Goal: Find specific page/section

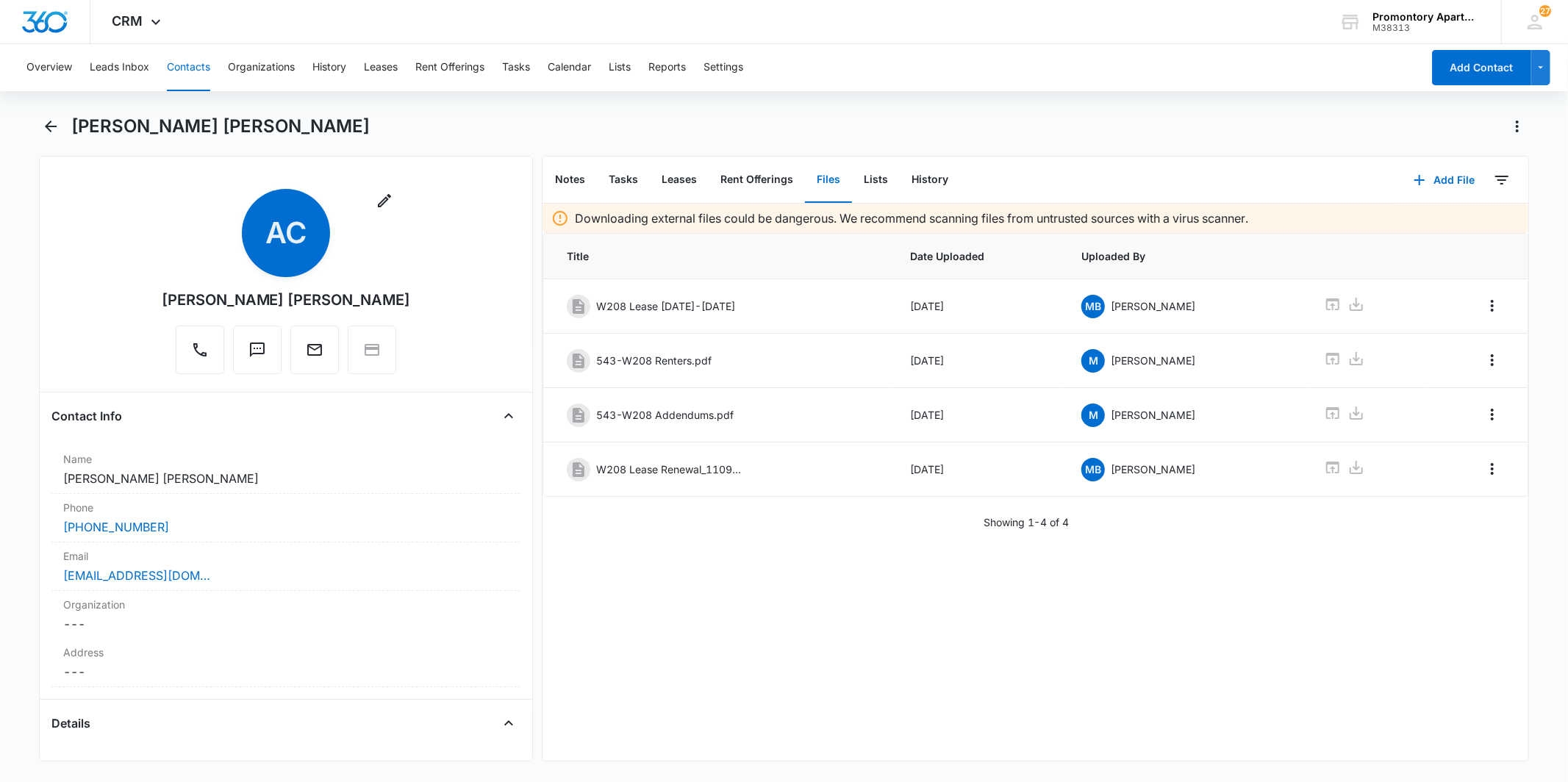
click at [179, 63] on button "Contacts" at bounding box center [188, 68] width 43 height 47
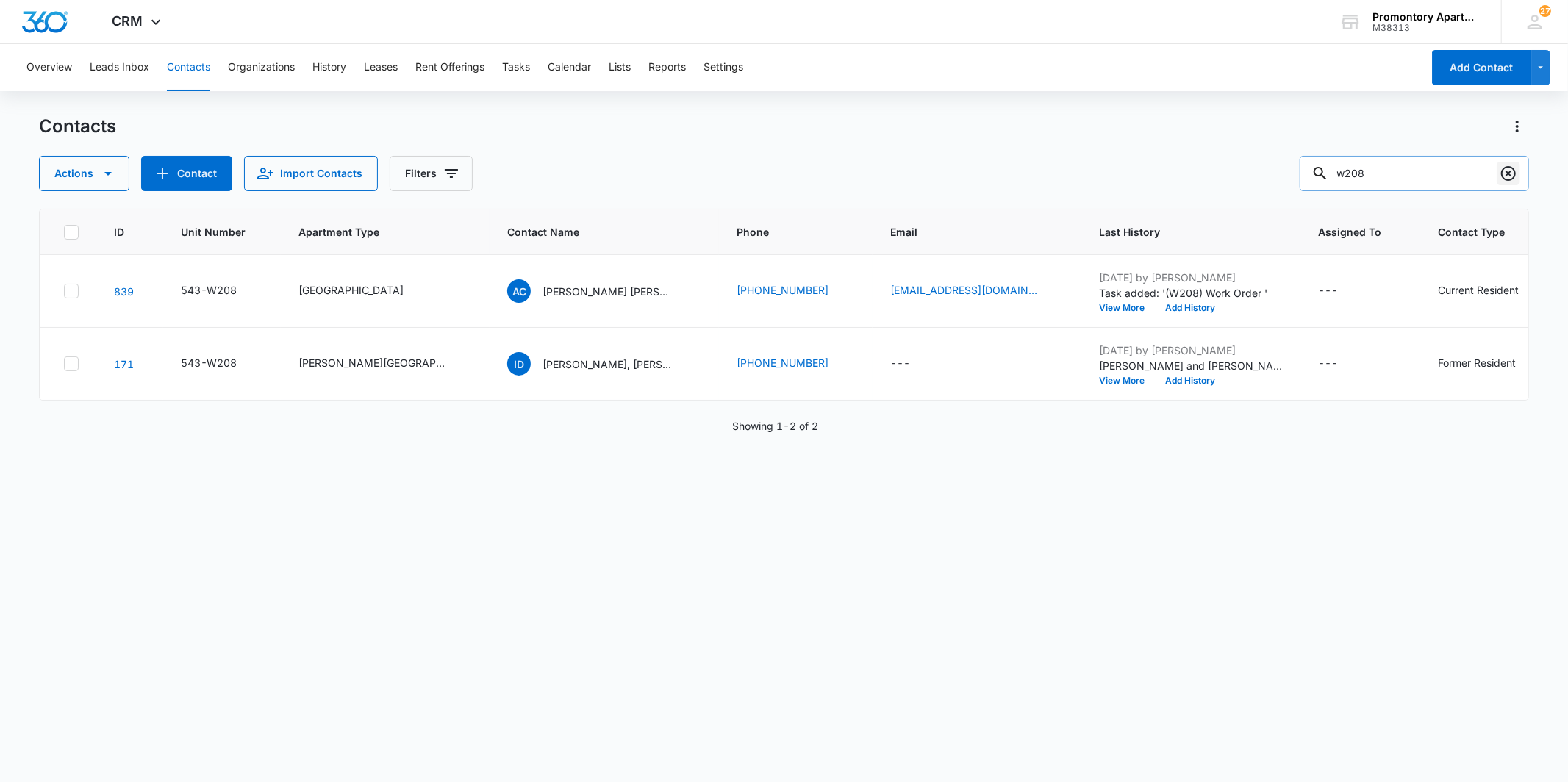
click at [1512, 174] on icon "Clear" at bounding box center [1509, 173] width 18 height 18
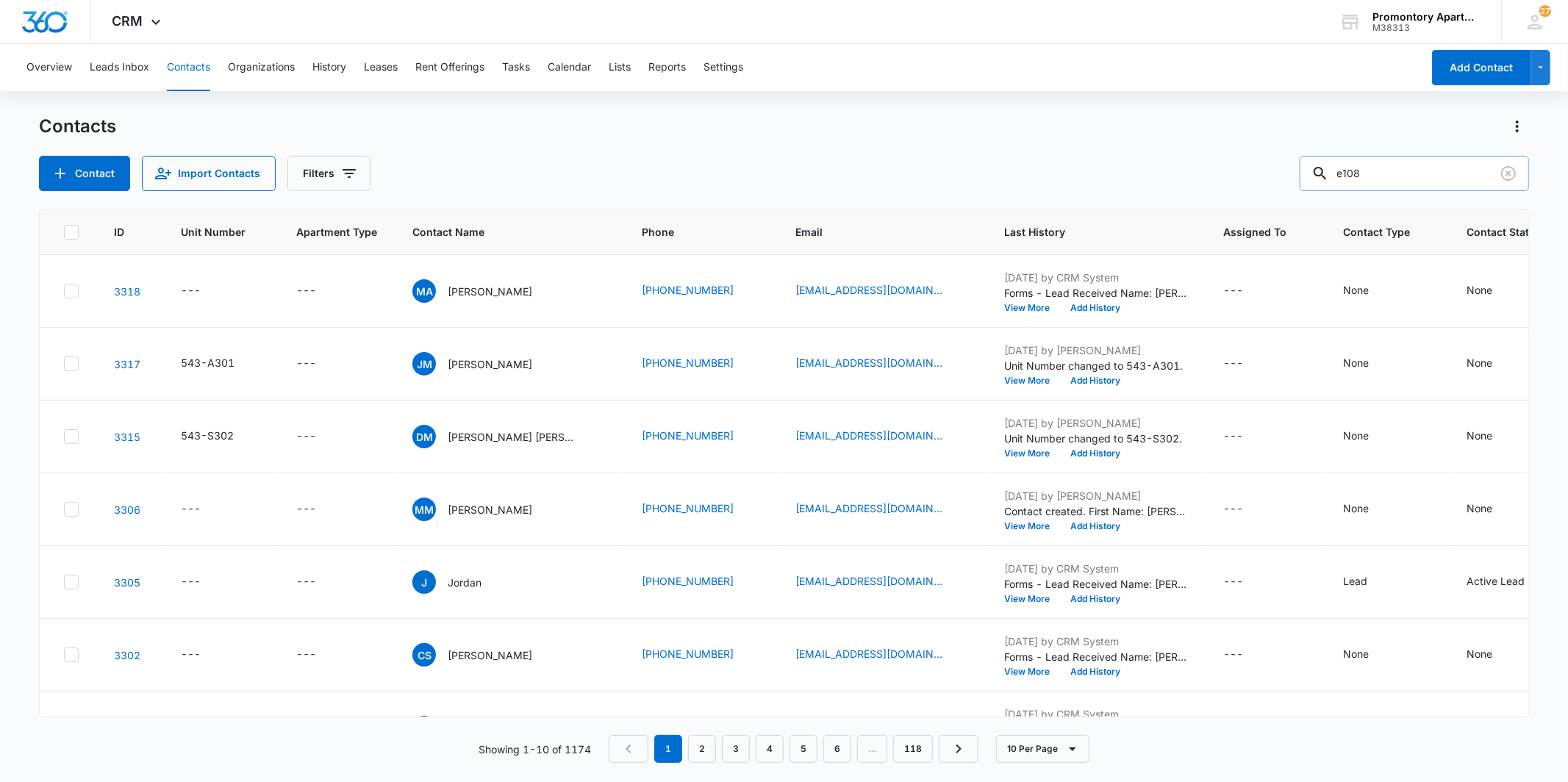
type input "e108"
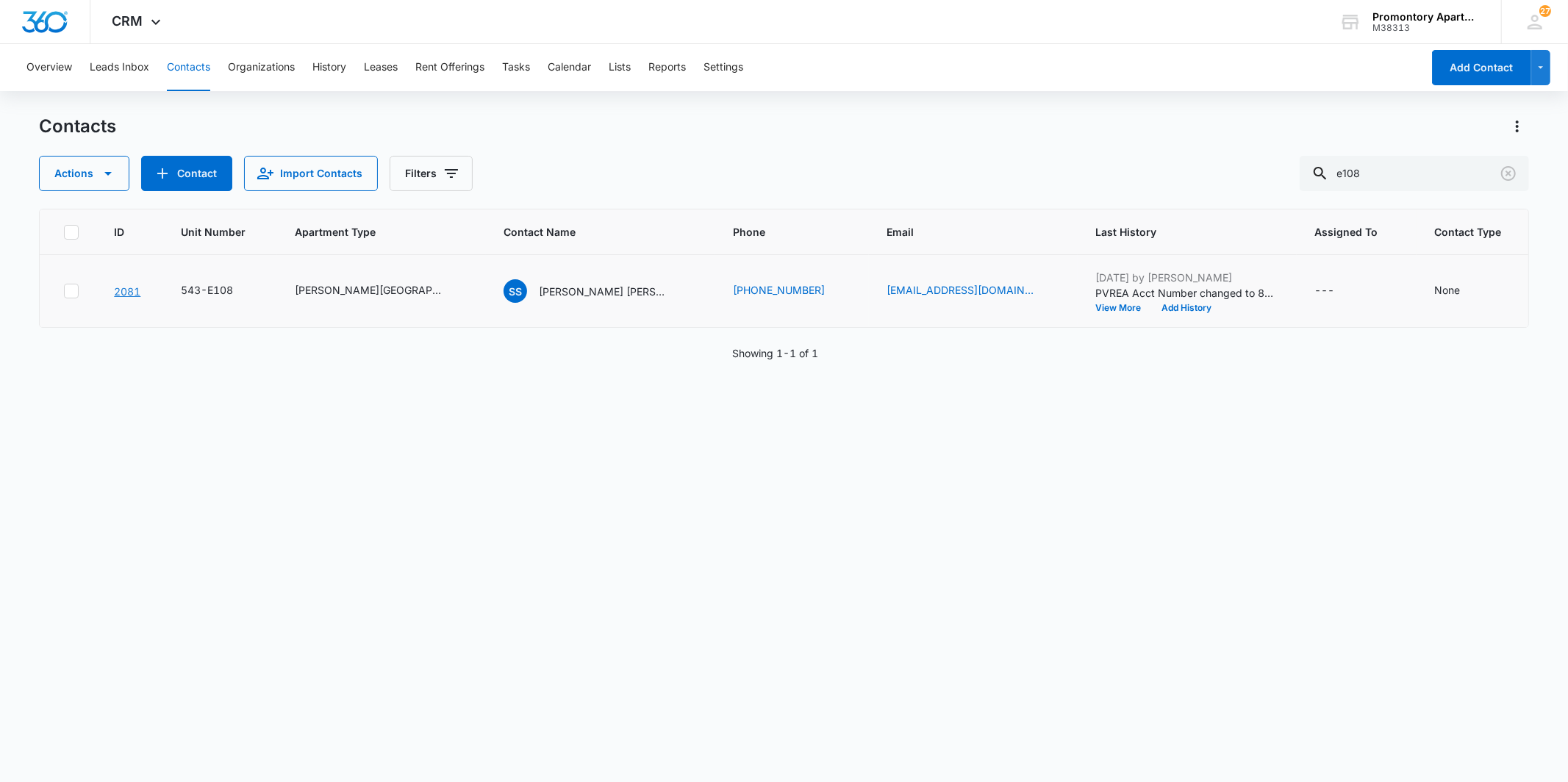
click at [120, 289] on link "2081" at bounding box center [126, 291] width 26 height 13
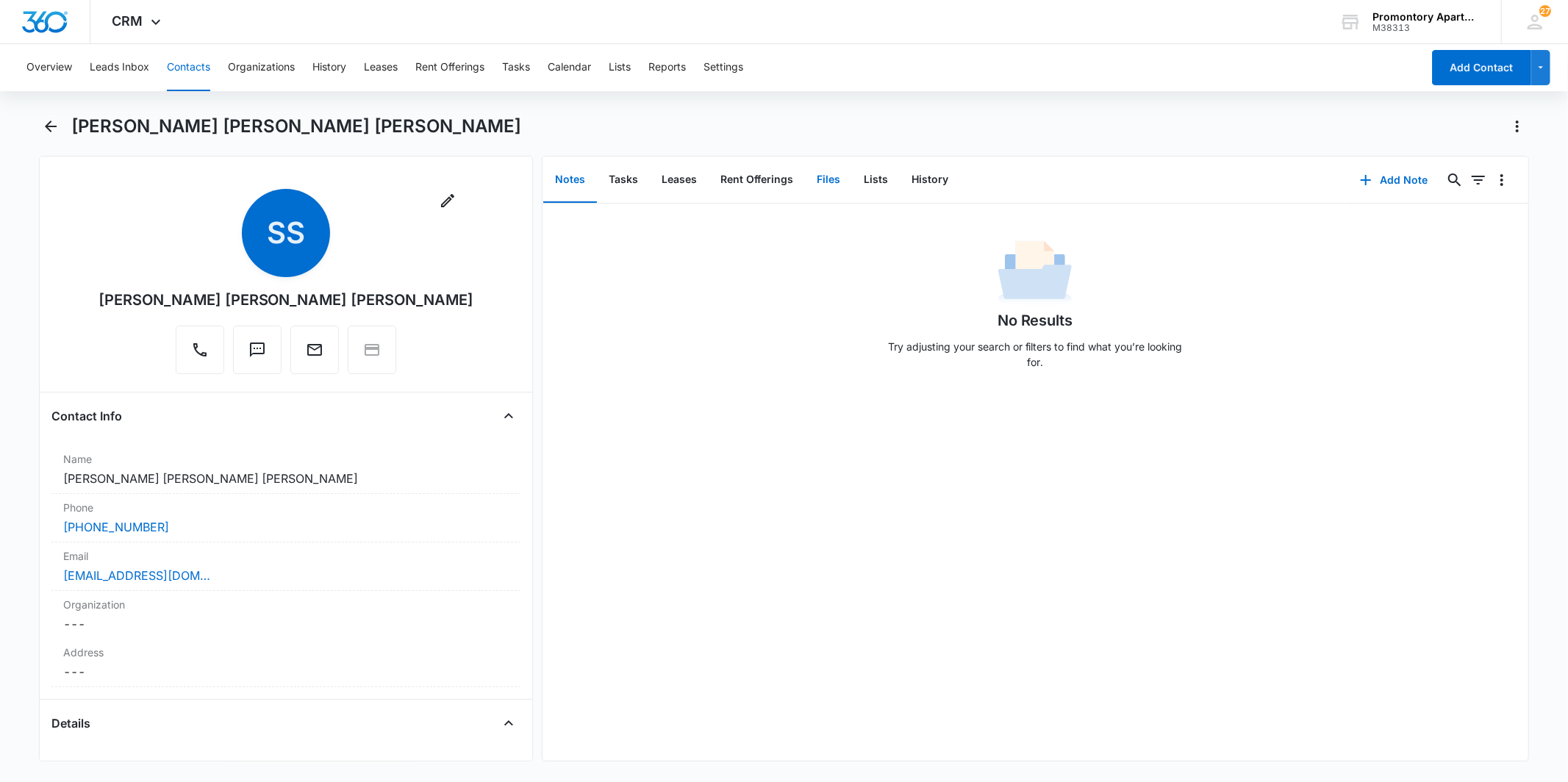
click at [819, 178] on button "Files" at bounding box center [829, 180] width 47 height 46
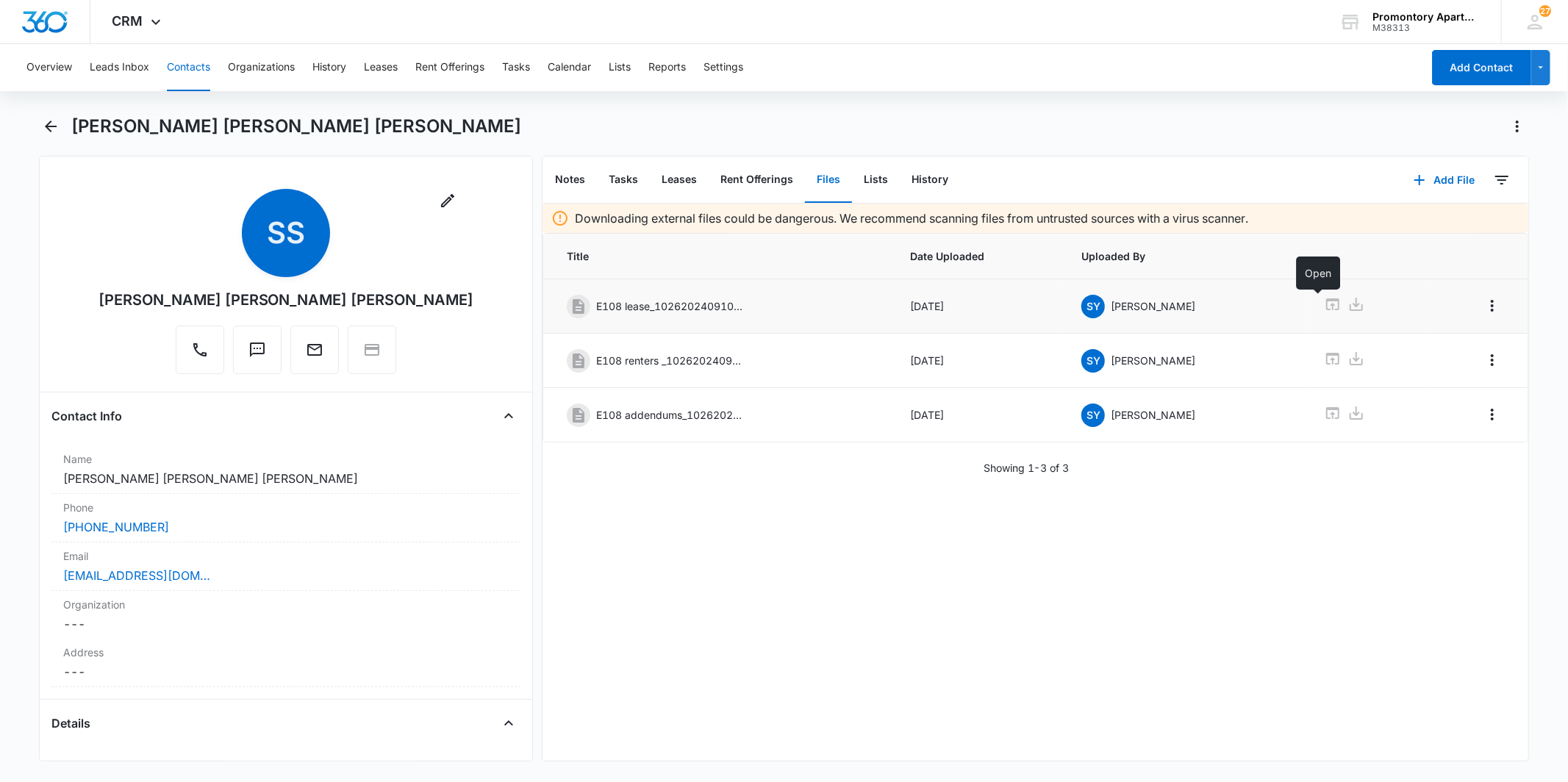
click at [1326, 299] on icon at bounding box center [1333, 304] width 14 height 12
click at [175, 62] on button "Contacts" at bounding box center [188, 68] width 43 height 47
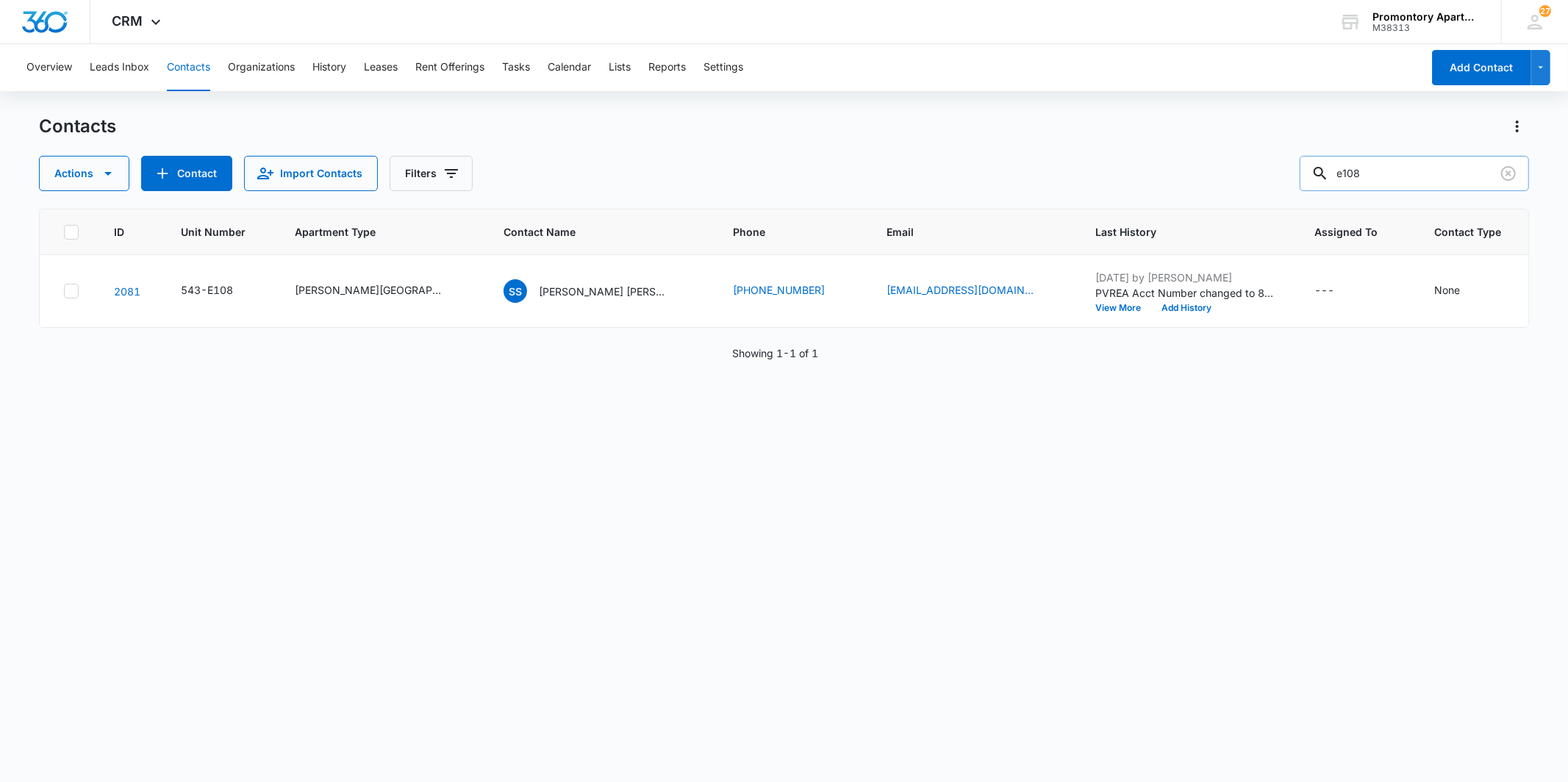
click at [1403, 181] on input "e108" at bounding box center [1415, 174] width 230 height 36
type input "annisty"
